Goal: Obtain resource: Download file/media

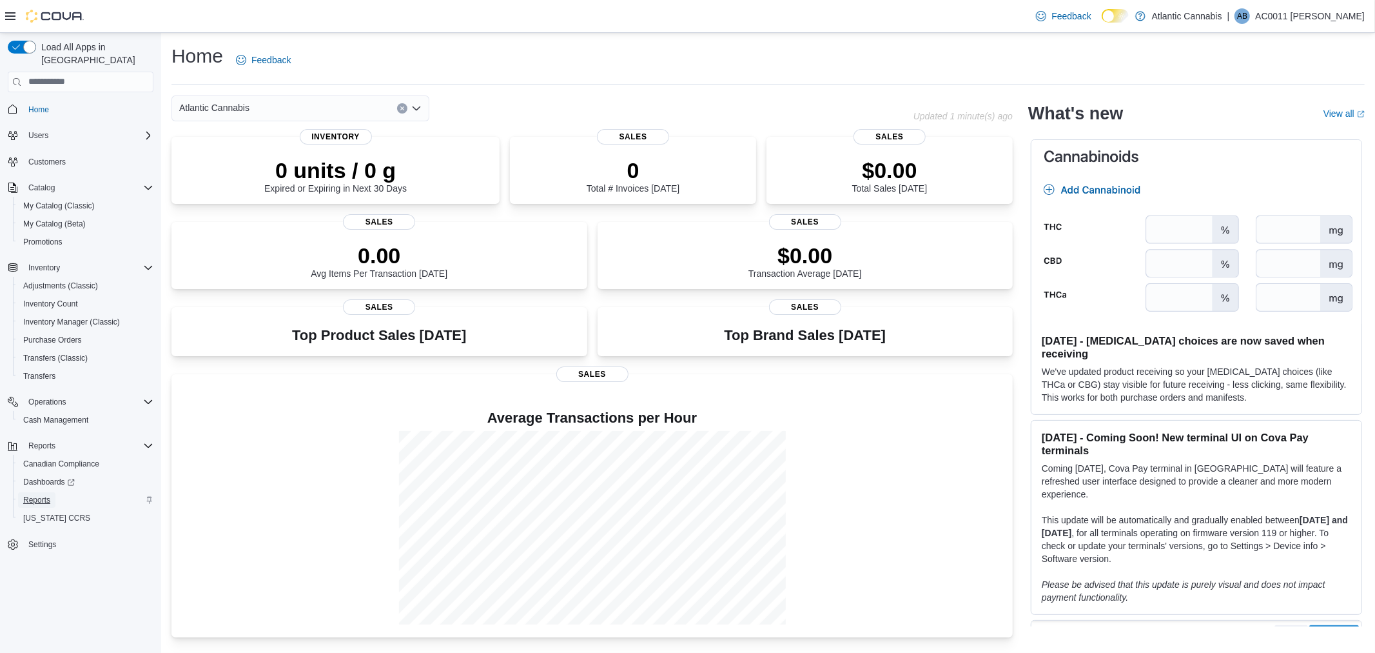
click at [48, 495] on span "Reports" at bounding box center [36, 500] width 27 height 10
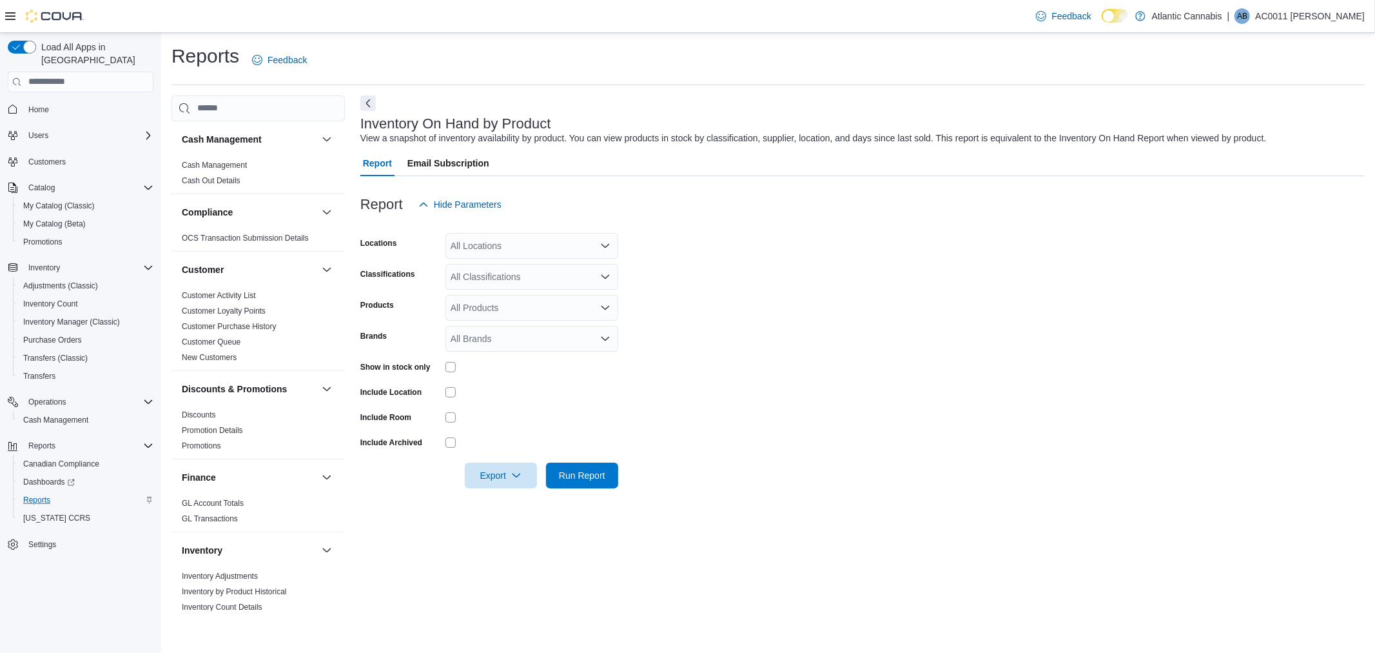
click at [606, 246] on icon "Open list of options" at bounding box center [606, 245] width 8 height 4
click at [523, 378] on span "[GEOGRAPHIC_DATA]-[GEOGRAPHIC_DATA]" at bounding box center [568, 379] width 191 height 13
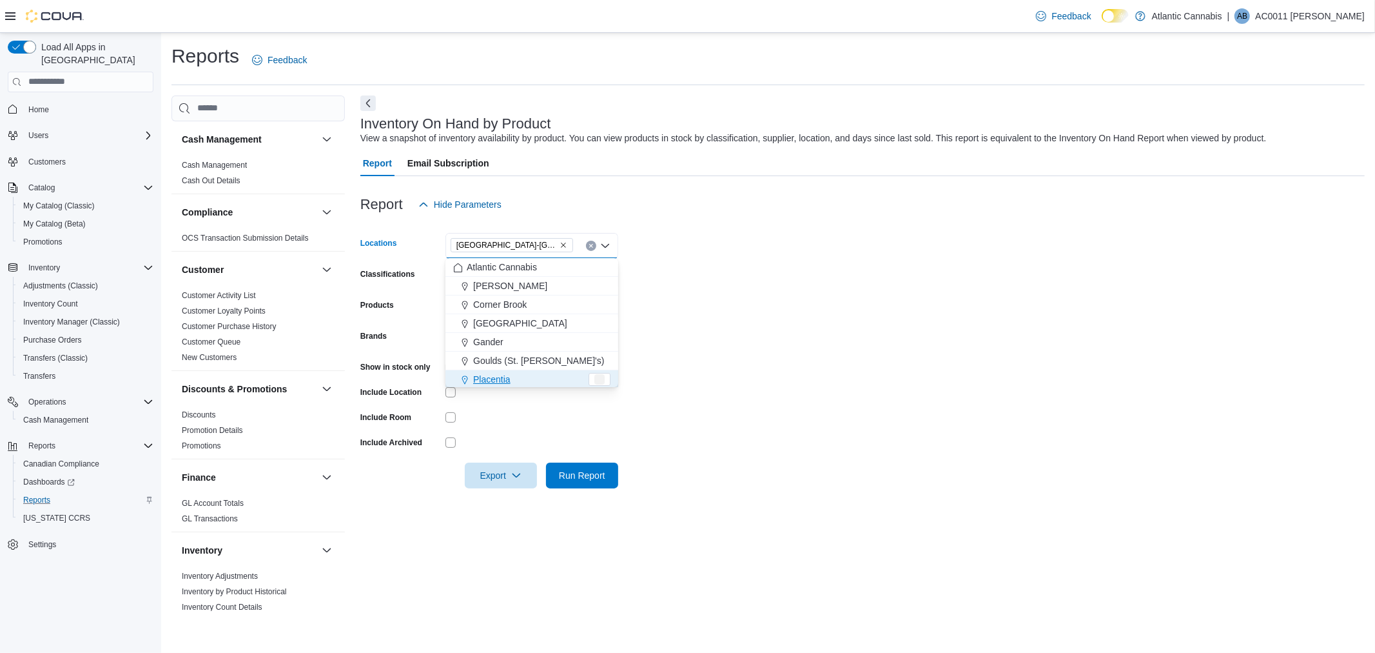
scroll to position [2, 0]
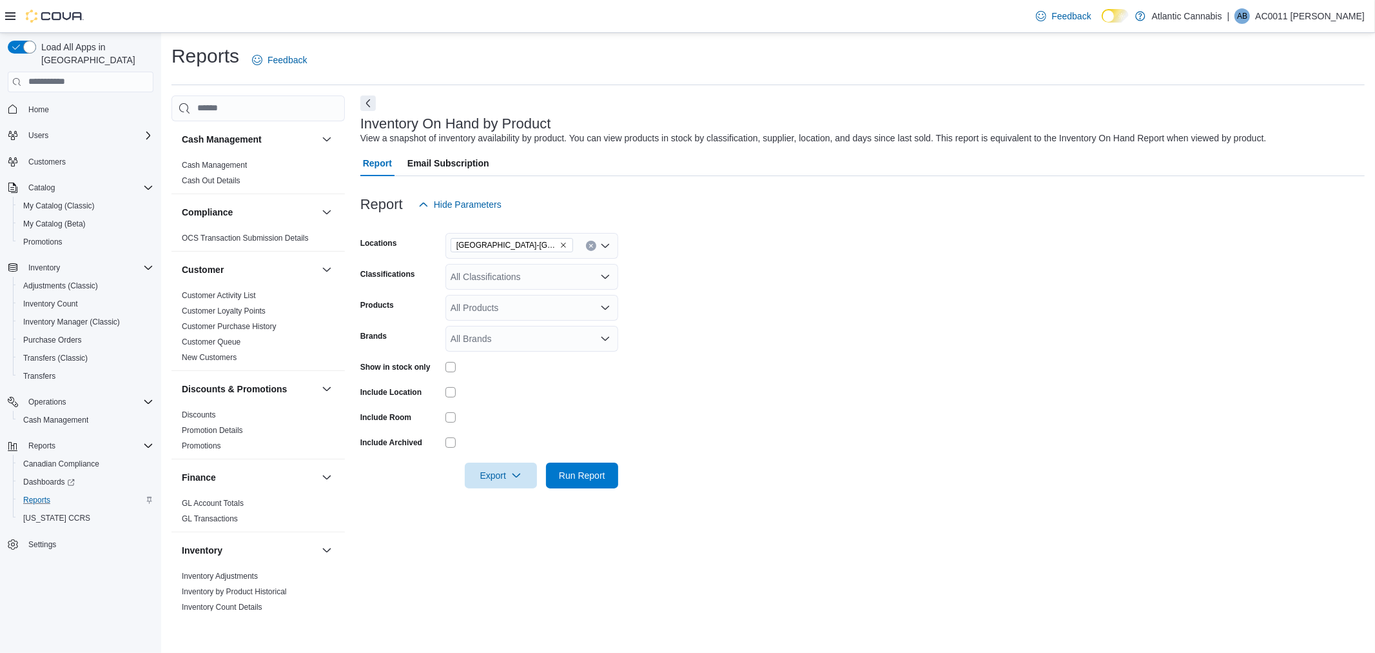
click at [796, 382] on form "Locations [GEOGRAPHIC_DATA]-[GEOGRAPHIC_DATA] Classifications All Classificatio…" at bounding box center [862, 352] width 1005 height 271
click at [606, 276] on icon "Open list of options" at bounding box center [606, 276] width 8 height 4
click at [507, 346] on span "Beverage" at bounding box center [499, 345] width 39 height 13
click at [877, 345] on form "Locations [GEOGRAPHIC_DATA]-[GEOGRAPHIC_DATA] Classifications Beverage Products…" at bounding box center [862, 352] width 1005 height 271
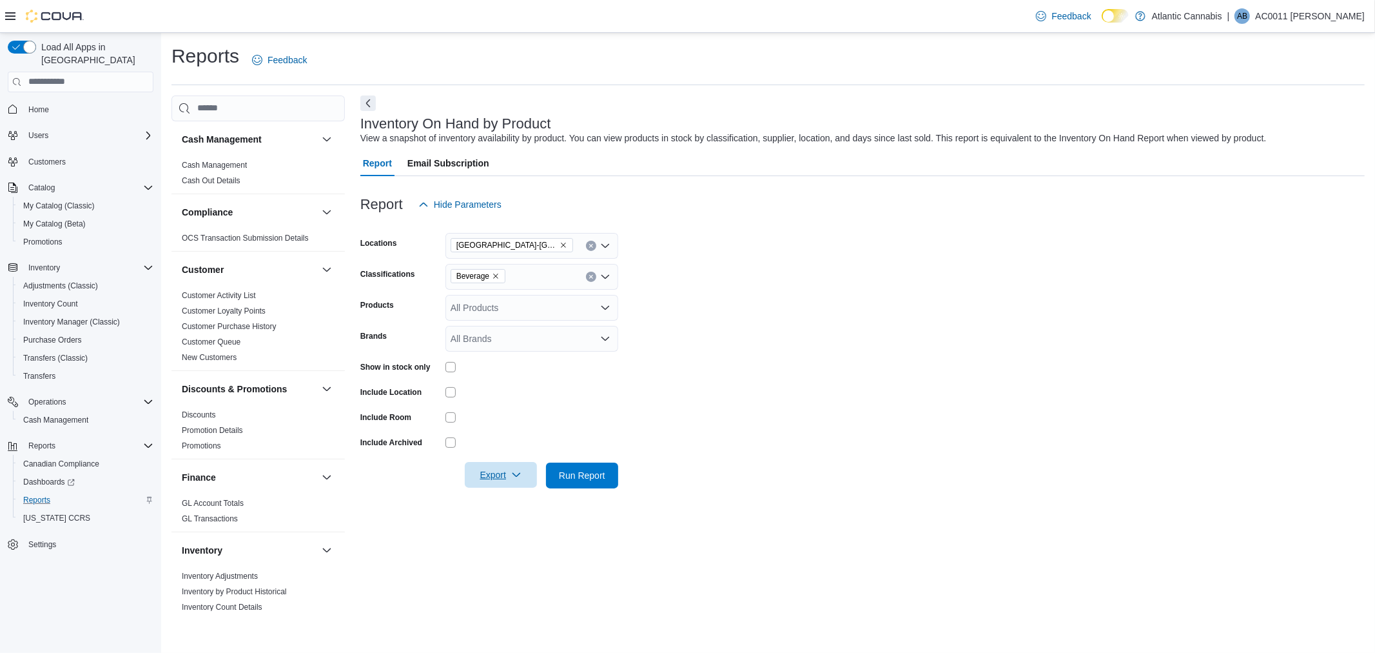
click at [487, 472] on span "Export" at bounding box center [501, 475] width 57 height 26
click at [496, 502] on span "Export to Excel" at bounding box center [503, 500] width 58 height 10
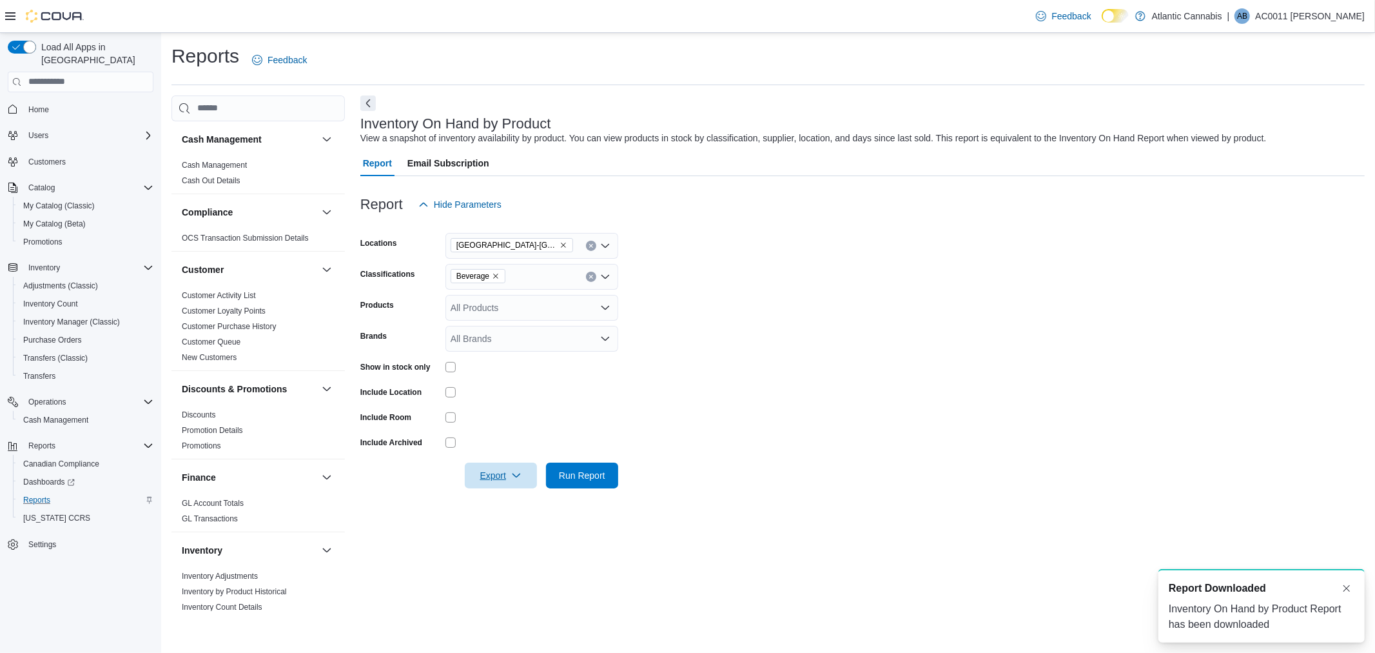
scroll to position [0, 0]
